Goal: Task Accomplishment & Management: Manage account settings

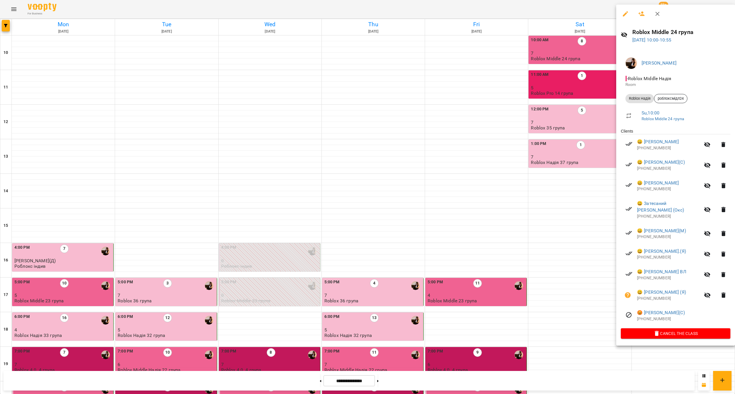
click at [560, 105] on div at bounding box center [367, 197] width 735 height 394
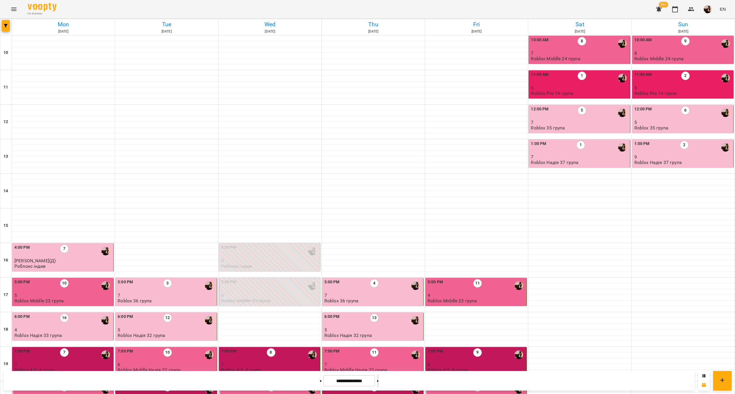
click at [379, 380] on button at bounding box center [377, 381] width 1 height 13
type input "**********"
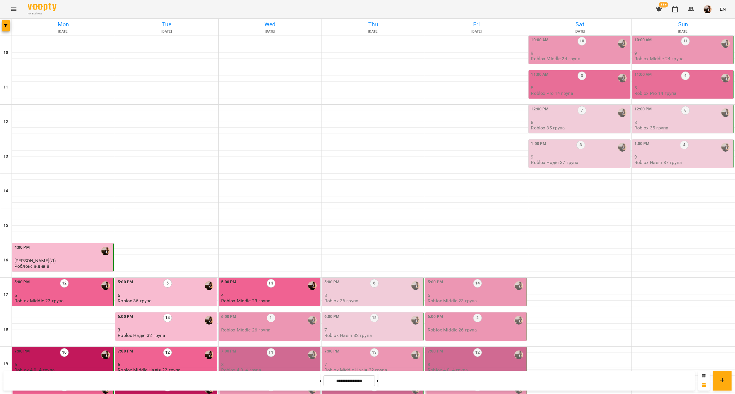
scroll to position [117, 0]
click at [264, 313] on div "6:00 PM 1 Roblox Middle 26 група" at bounding box center [270, 327] width 102 height 28
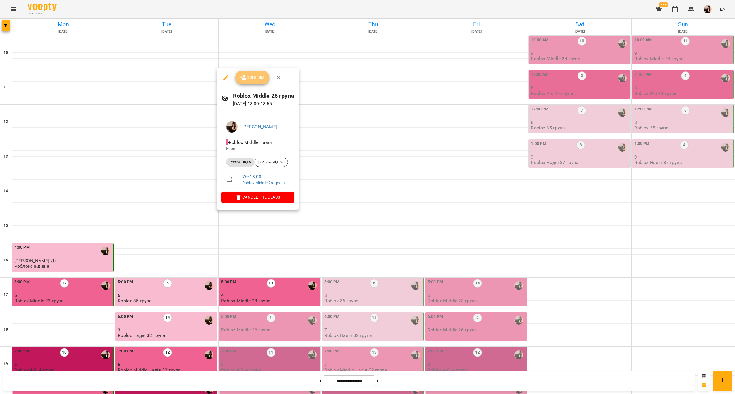
click at [248, 77] on span "Confirm" at bounding box center [252, 77] width 25 height 7
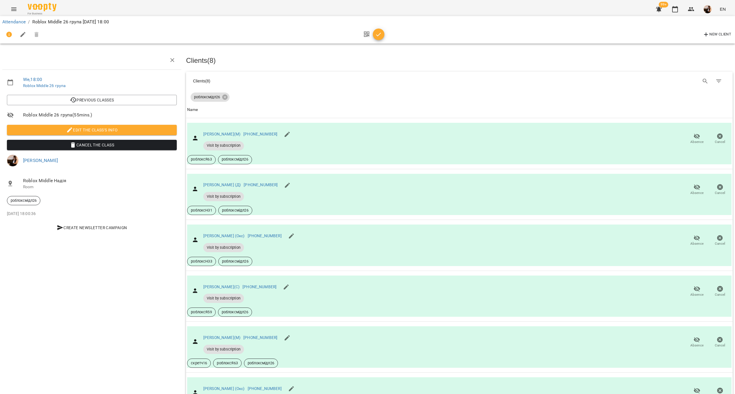
click at [410, 57] on h3 "Clients ( 8 )" at bounding box center [459, 60] width 547 height 7
click at [376, 36] on icon "button" at bounding box center [378, 34] width 7 height 7
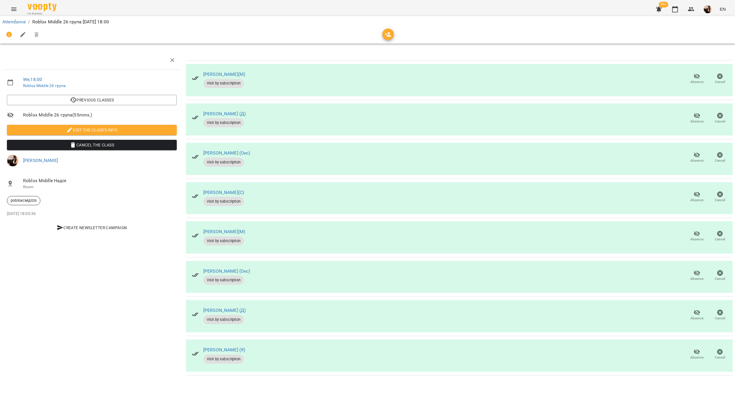
click at [269, 171] on div "[PERSON_NAME] (Окс) Visit by subscription Absence Cancel" at bounding box center [459, 159] width 547 height 32
